Goal: Check status: Check status

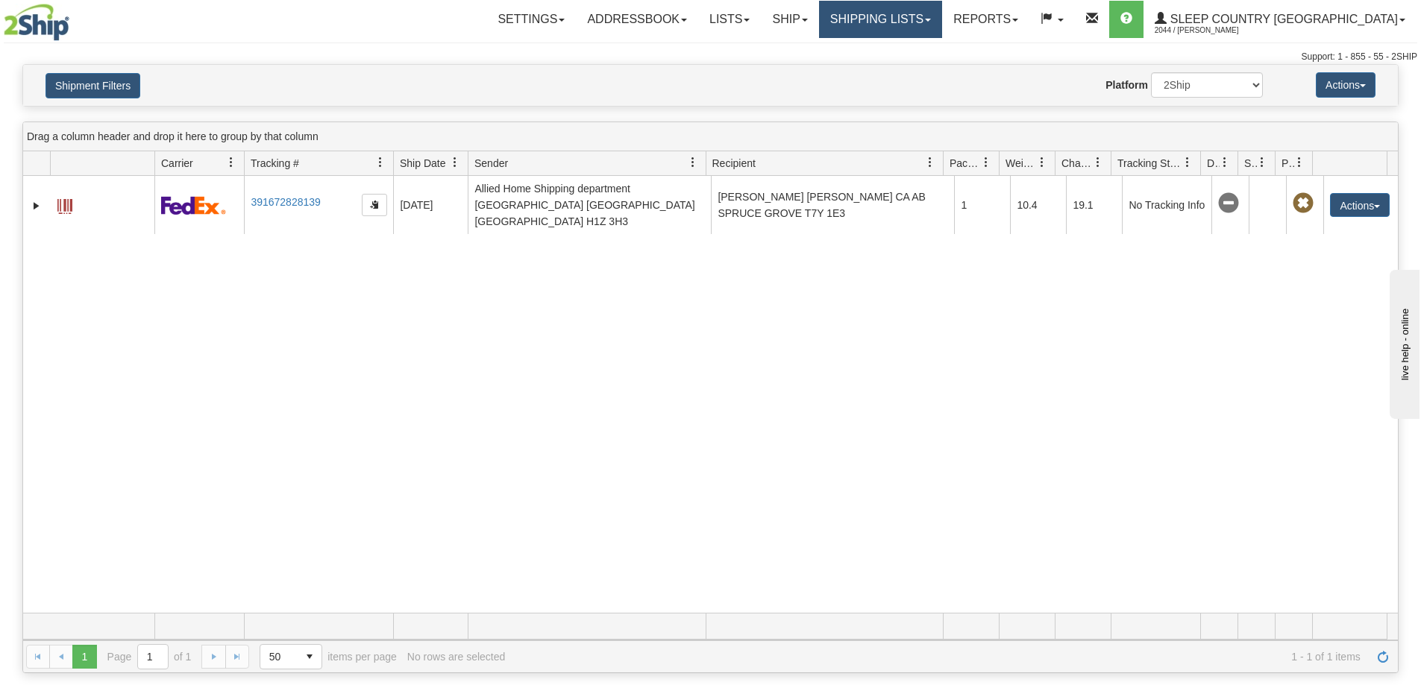
click at [942, 22] on link "Shipping lists" at bounding box center [880, 19] width 123 height 37
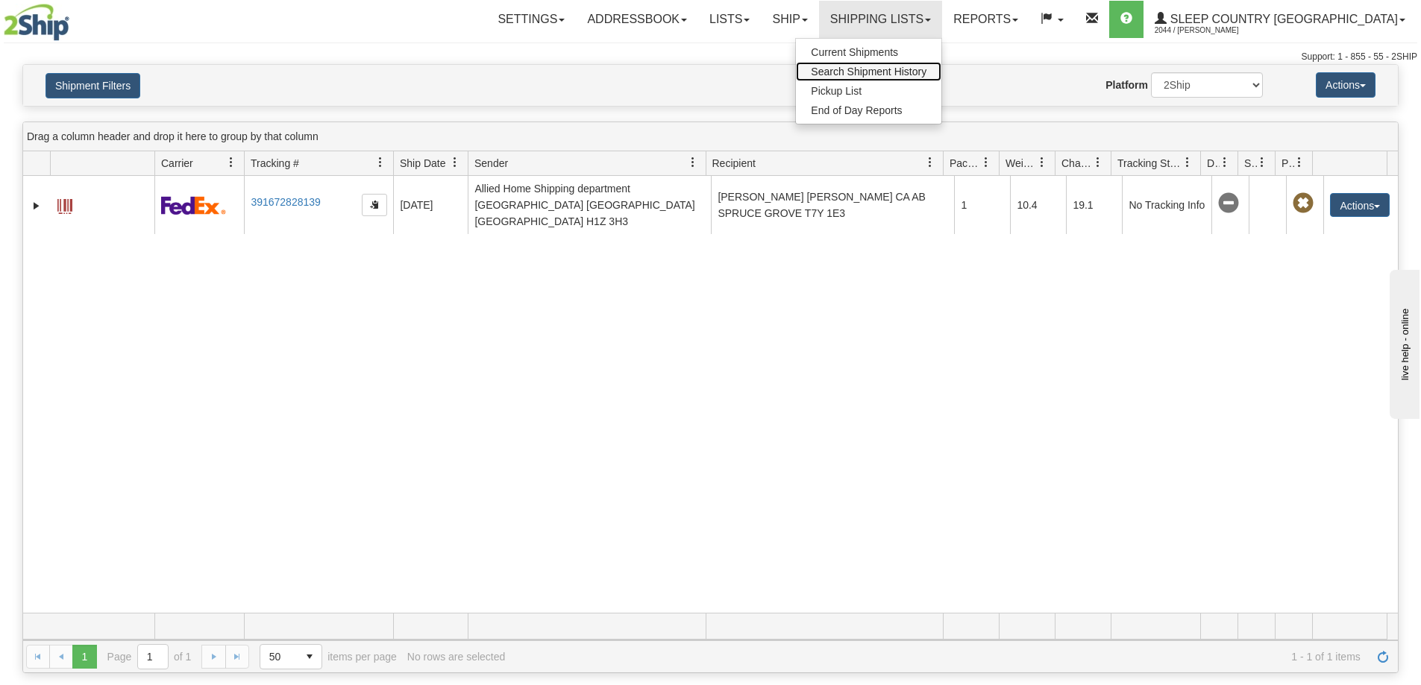
click at [926, 74] on span "Search Shipment History" at bounding box center [869, 72] width 116 height 12
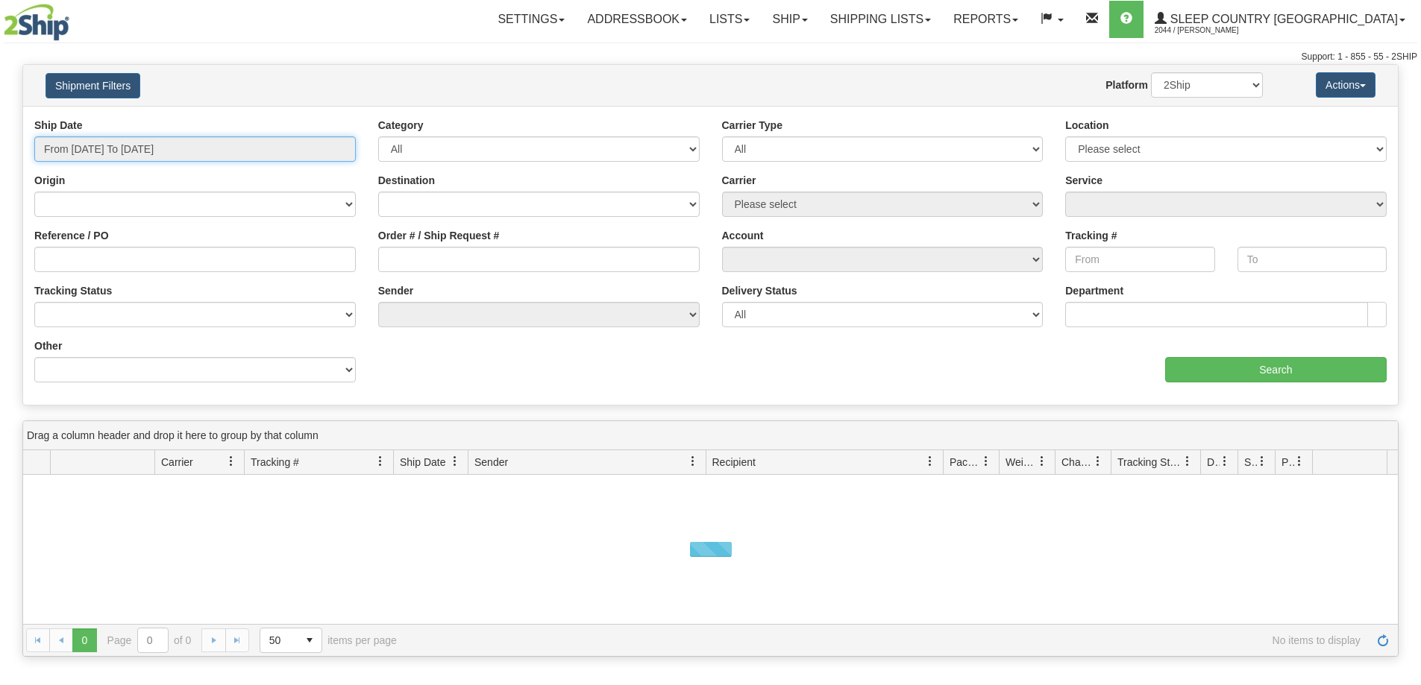
drag, startPoint x: 70, startPoint y: 145, endPoint x: 76, endPoint y: 157, distance: 13.3
click at [73, 151] on input "From [DATE] To [DATE]" at bounding box center [194, 148] width 321 height 25
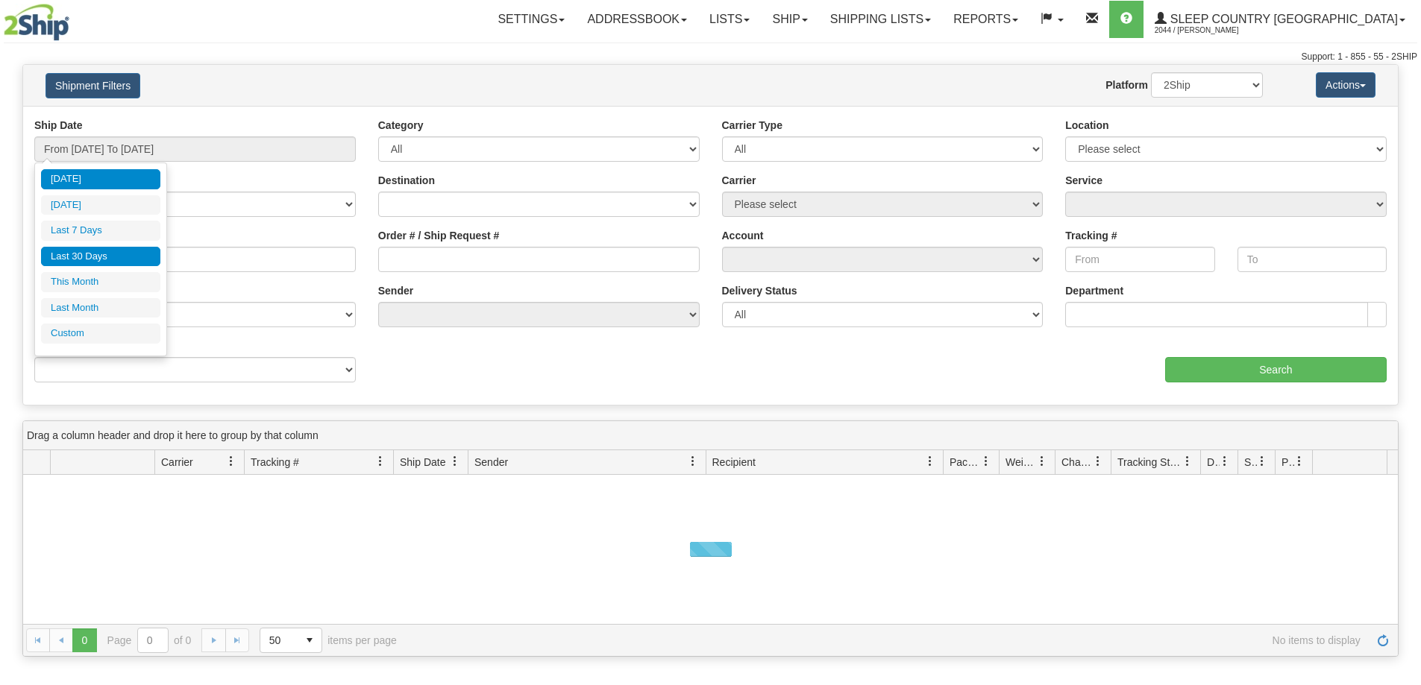
click at [86, 257] on li "Last 30 Days" at bounding box center [100, 257] width 119 height 20
type input "From [DATE] To [DATE]"
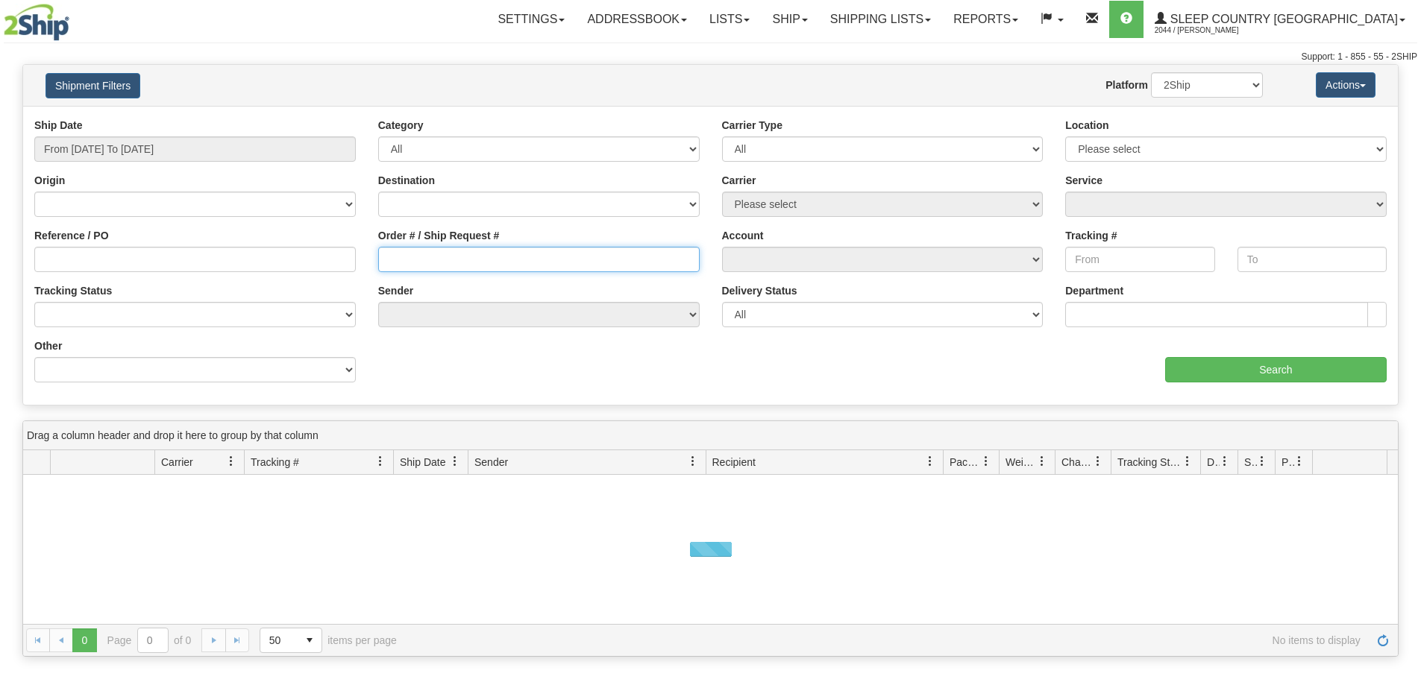
click at [386, 258] on input "Order # / Ship Request #" at bounding box center [538, 259] width 321 height 25
paste input "9007I002956"
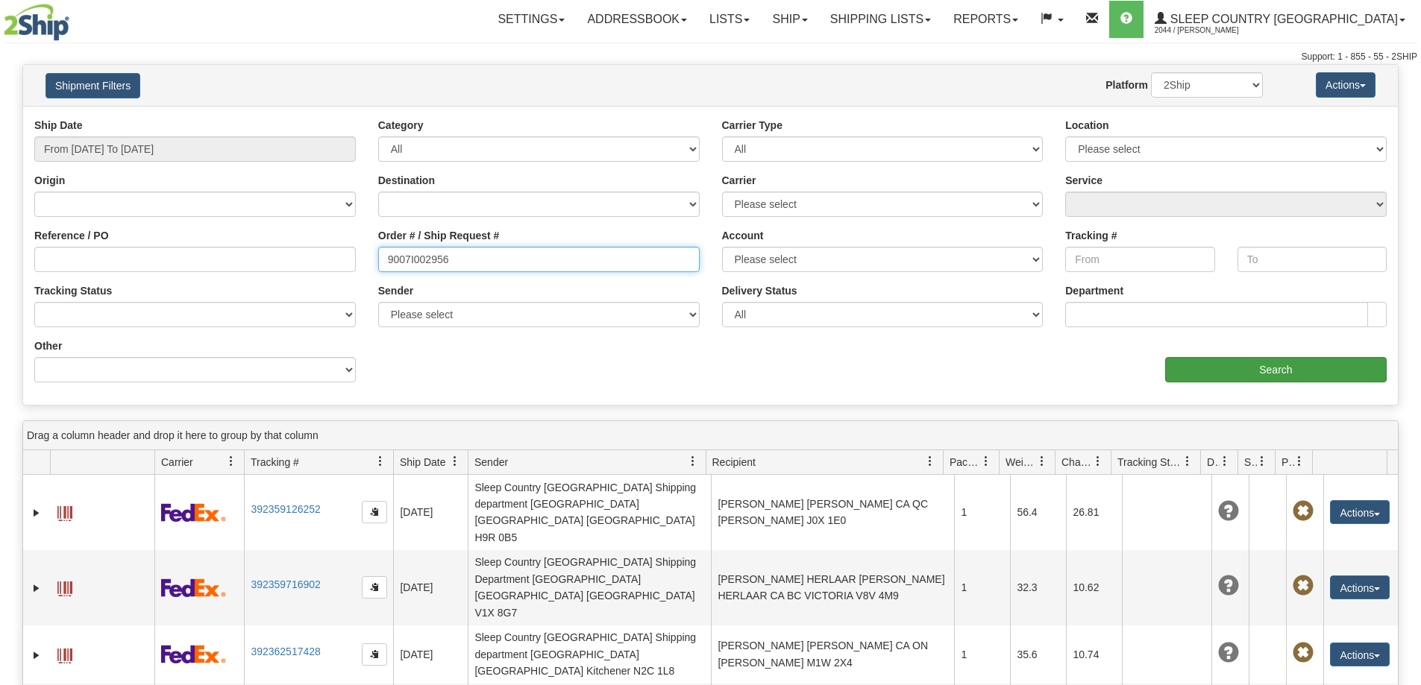
type input "9007I002956"
click at [1315, 382] on input "Search" at bounding box center [1275, 369] width 221 height 25
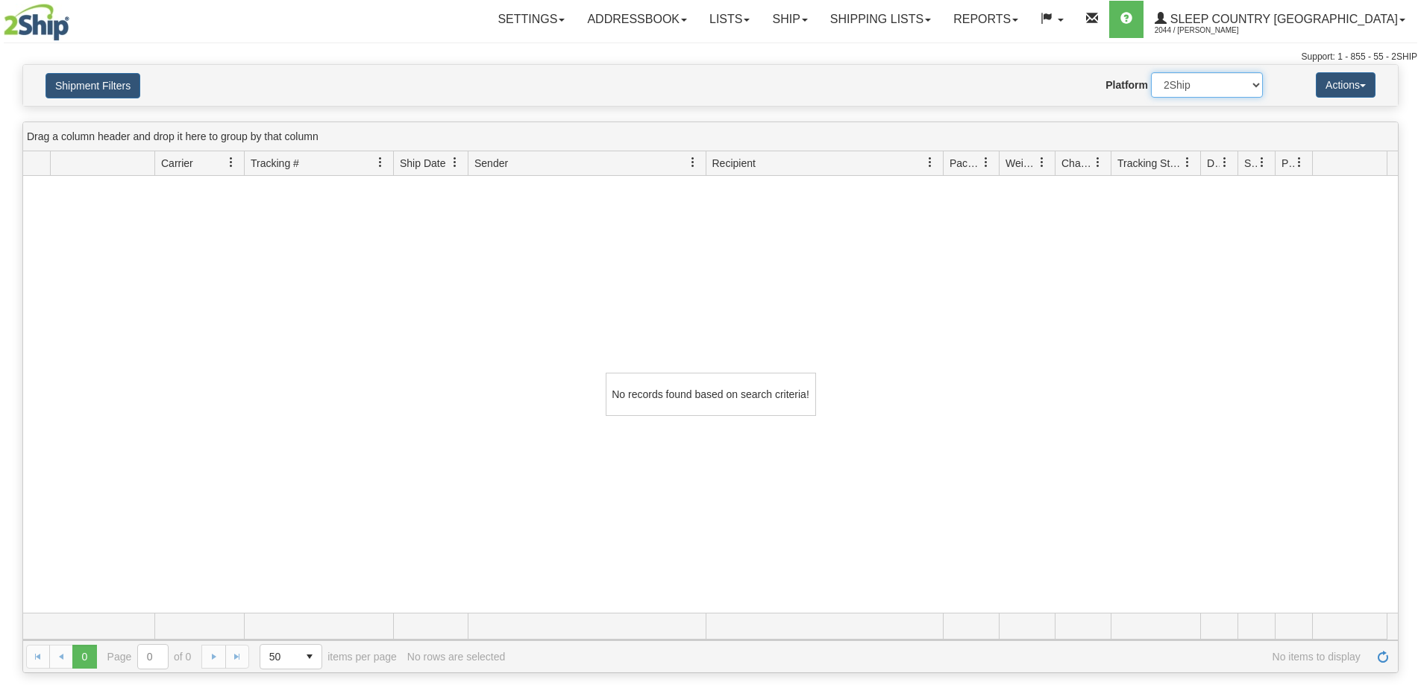
click at [1216, 94] on select "2Ship Imported" at bounding box center [1207, 84] width 112 height 25
select select "1"
click at [1151, 72] on select "2Ship Imported" at bounding box center [1207, 84] width 112 height 25
